Goal: Navigation & Orientation: Find specific page/section

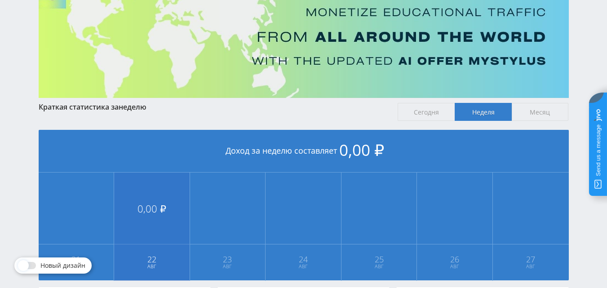
scroll to position [66, 0]
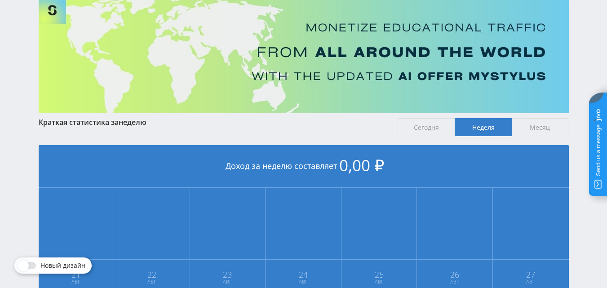
click at [531, 120] on span "Месяц" at bounding box center [540, 127] width 57 height 18
click at [0, 0] on input "Месяц" at bounding box center [0, 0] width 0 height 0
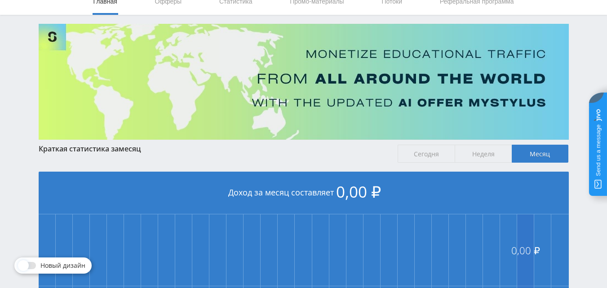
scroll to position [0, 0]
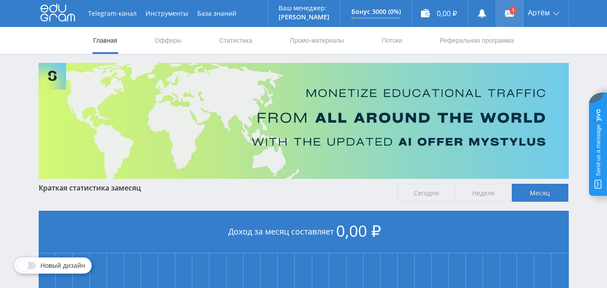
click at [505, 2] on link at bounding box center [509, 13] width 27 height 27
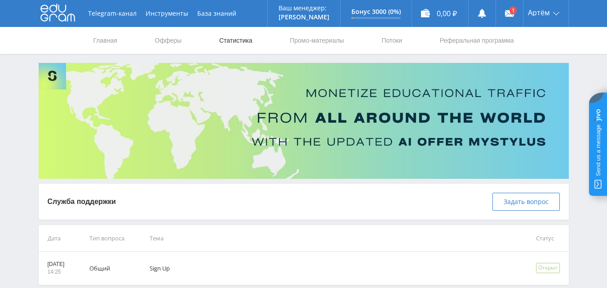
click at [239, 45] on link "Статистика" at bounding box center [235, 40] width 35 height 27
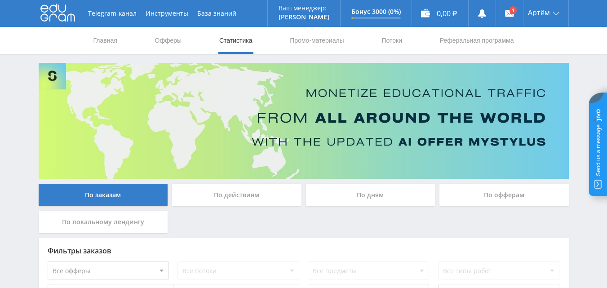
click at [157, 54] on div "Telegram-канал Инструменты База знаний Ваш менеджер: [PERSON_NAME] Online @val_…" at bounding box center [303, 191] width 607 height 383
click at [161, 51] on link "Офферы" at bounding box center [168, 40] width 29 height 27
